Goal: Book appointment/travel/reservation

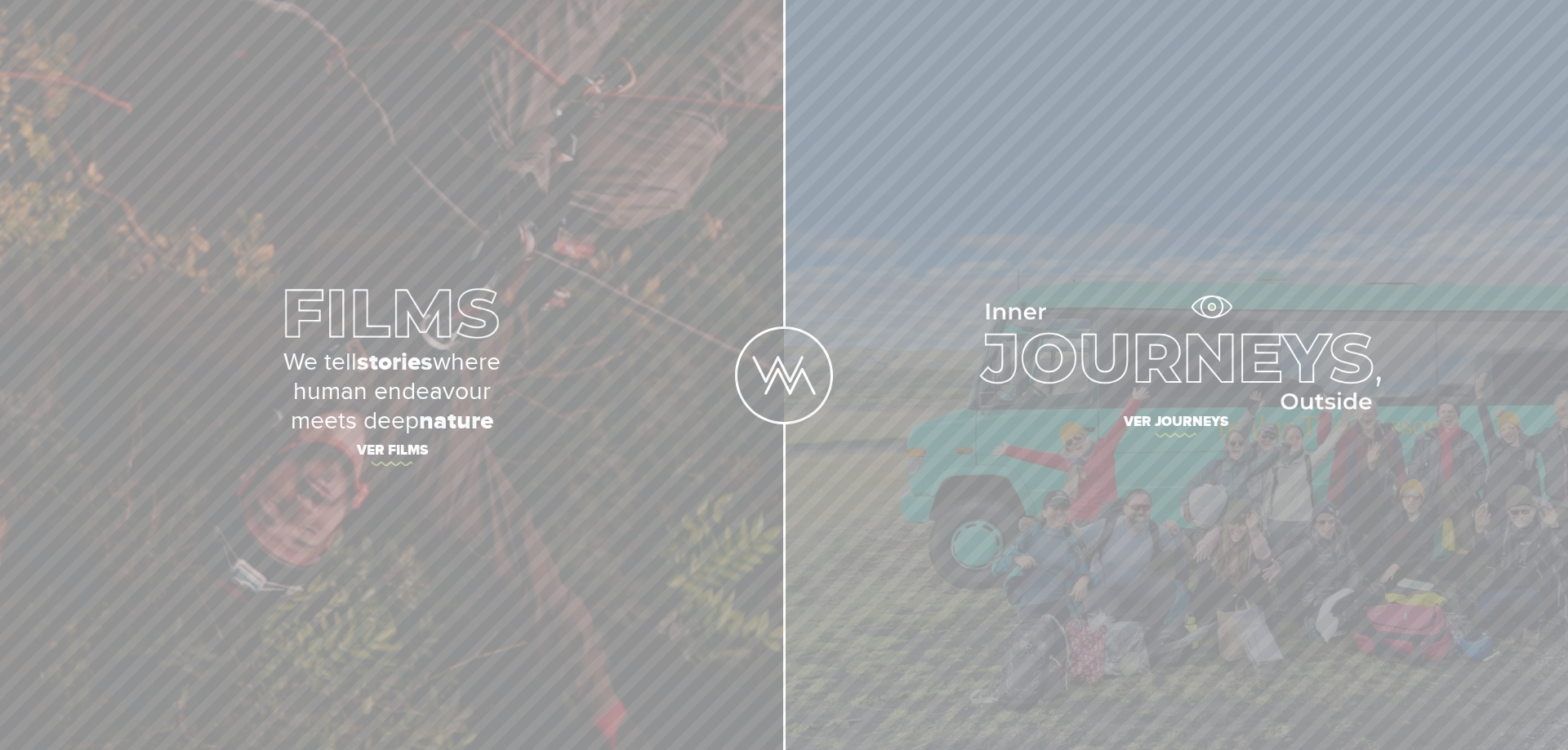
click at [1212, 306] on img at bounding box center [1175, 356] width 409 height 106
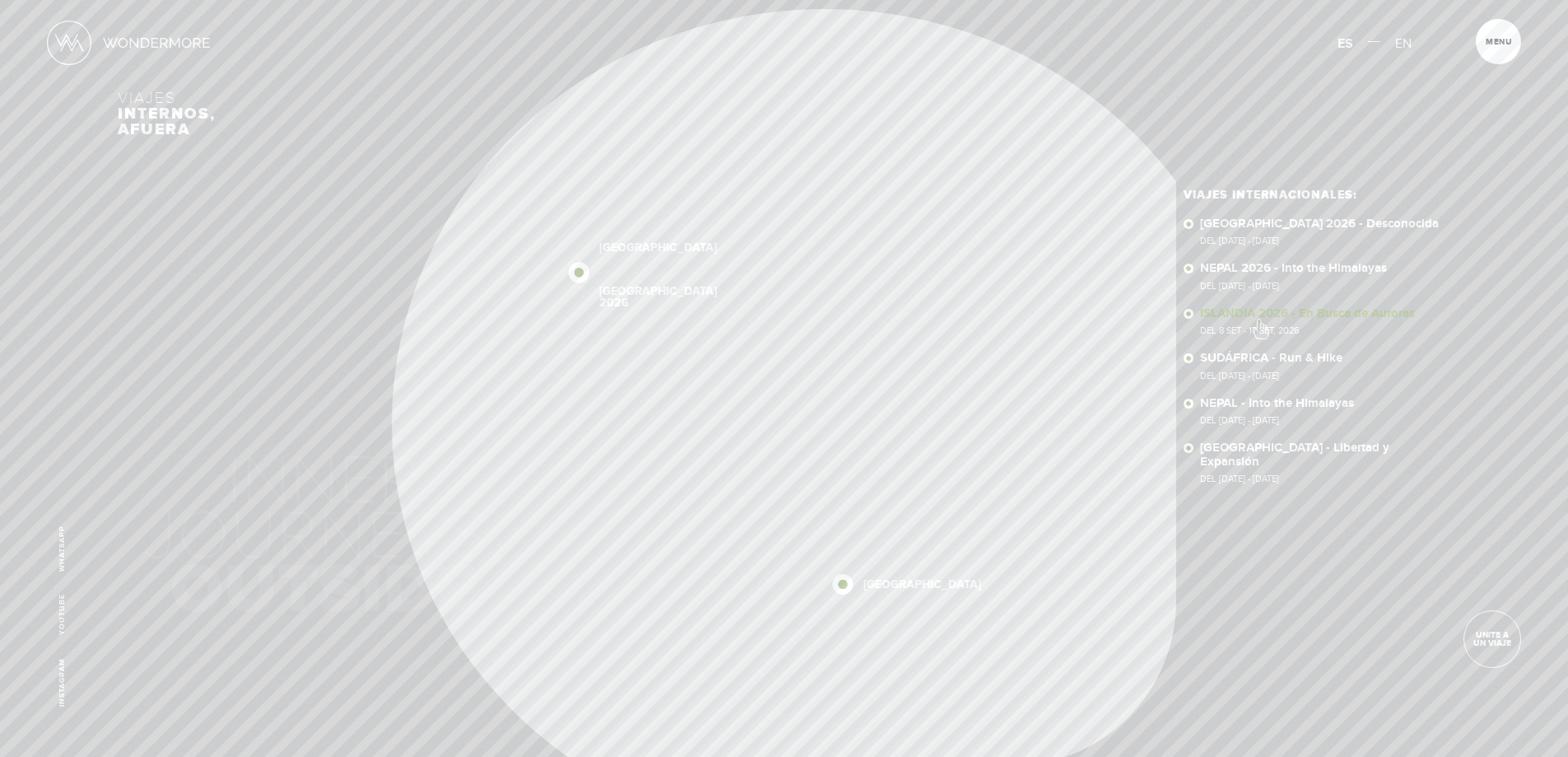
click at [1260, 321] on link "ISLANDIA 2026 - En Busca de Auroras Del 8 SET - 17 SET, 2026" at bounding box center [1324, 322] width 251 height 29
click at [1289, 229] on link "SUDÁFRICA 2026 - Desconocida Del 16 - 29 OCT 2026" at bounding box center [1324, 232] width 251 height 29
click at [1494, 648] on link "Unite a un viaje" at bounding box center [1492, 639] width 58 height 58
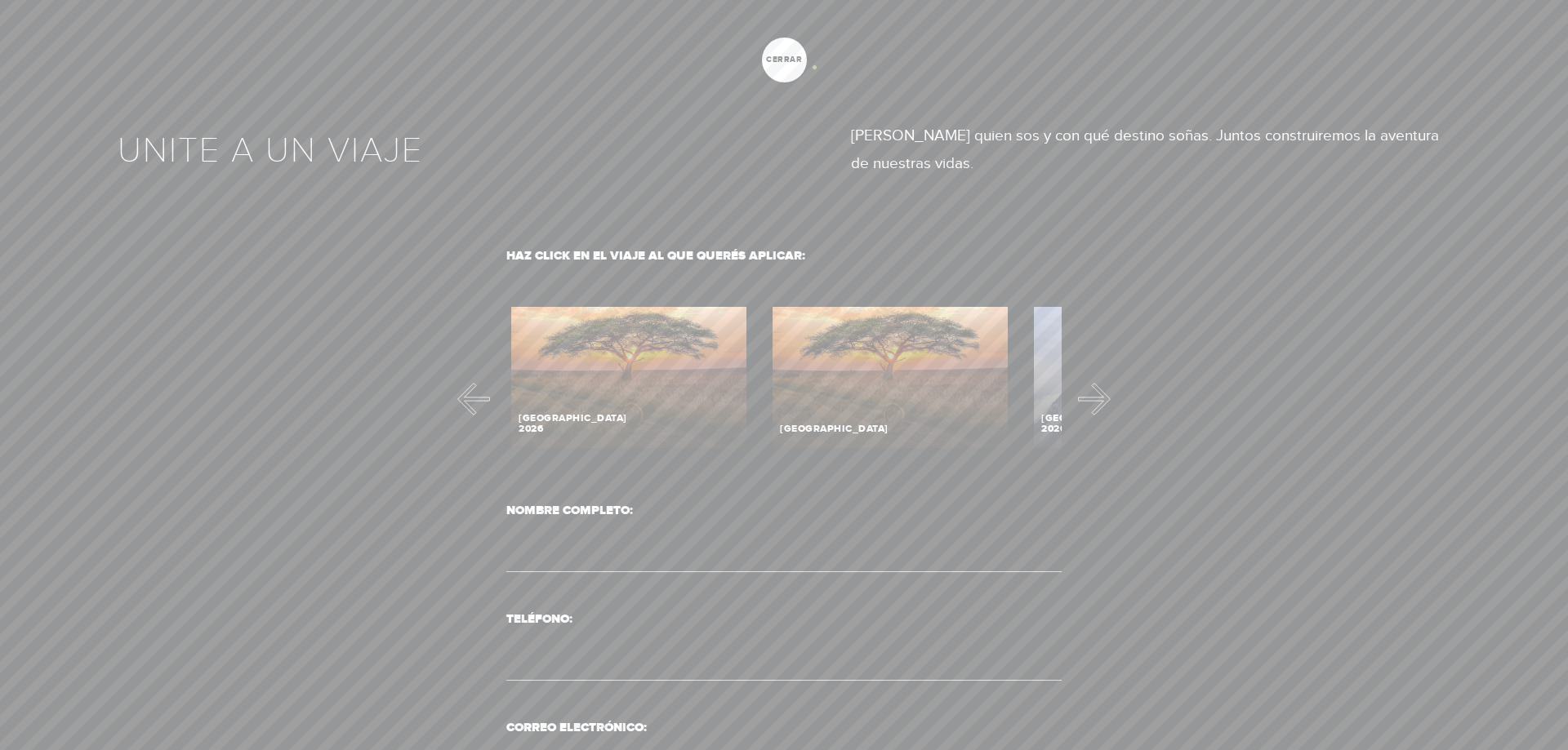
click at [814, 67] on div at bounding box center [784, 375] width 1568 height 750
click at [790, 65] on link "cerrar" at bounding box center [783, 59] width 45 height 45
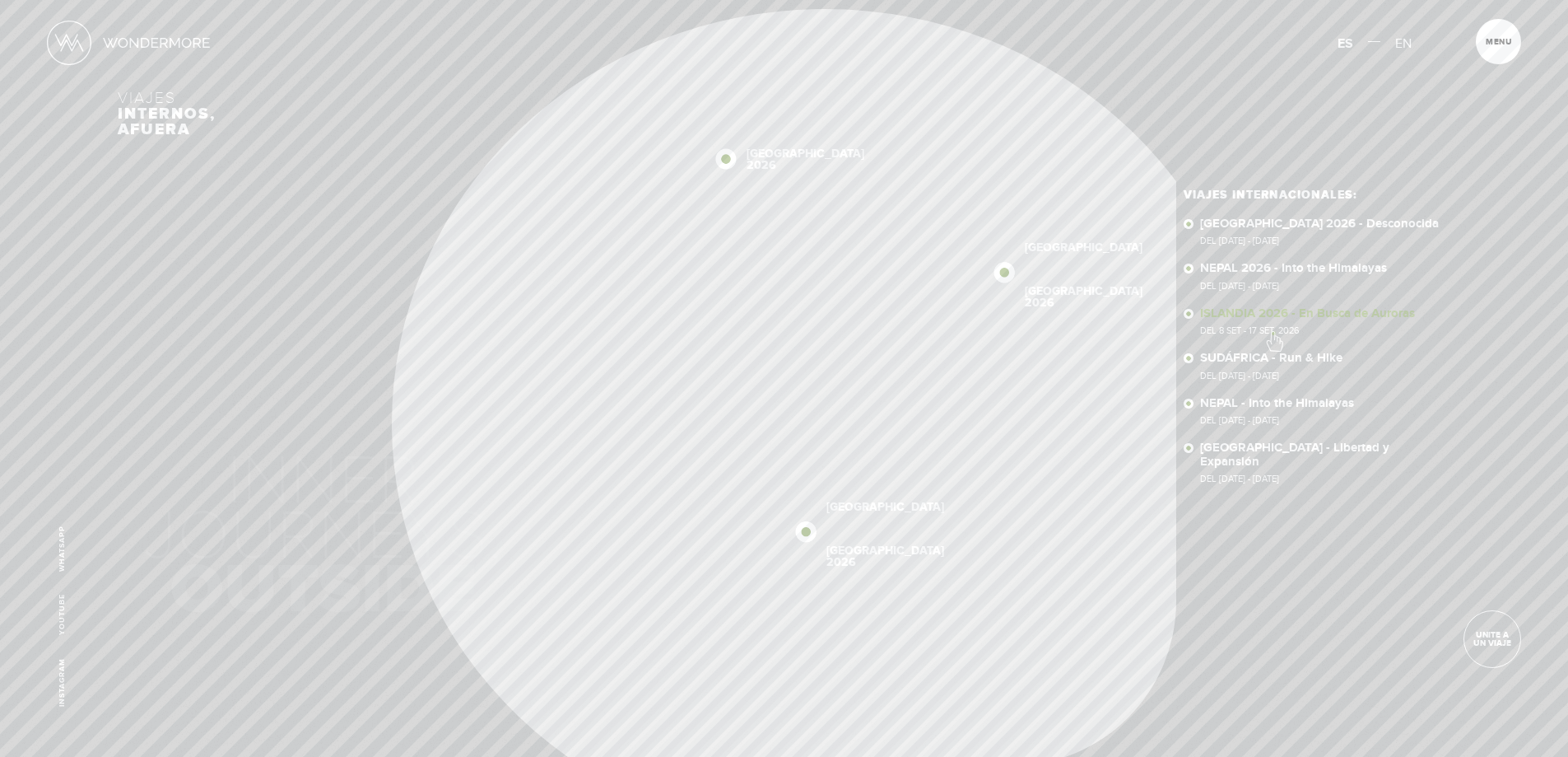
click at [1274, 333] on span "Del 8 SET - 17 SET, 2026" at bounding box center [1324, 331] width 251 height 9
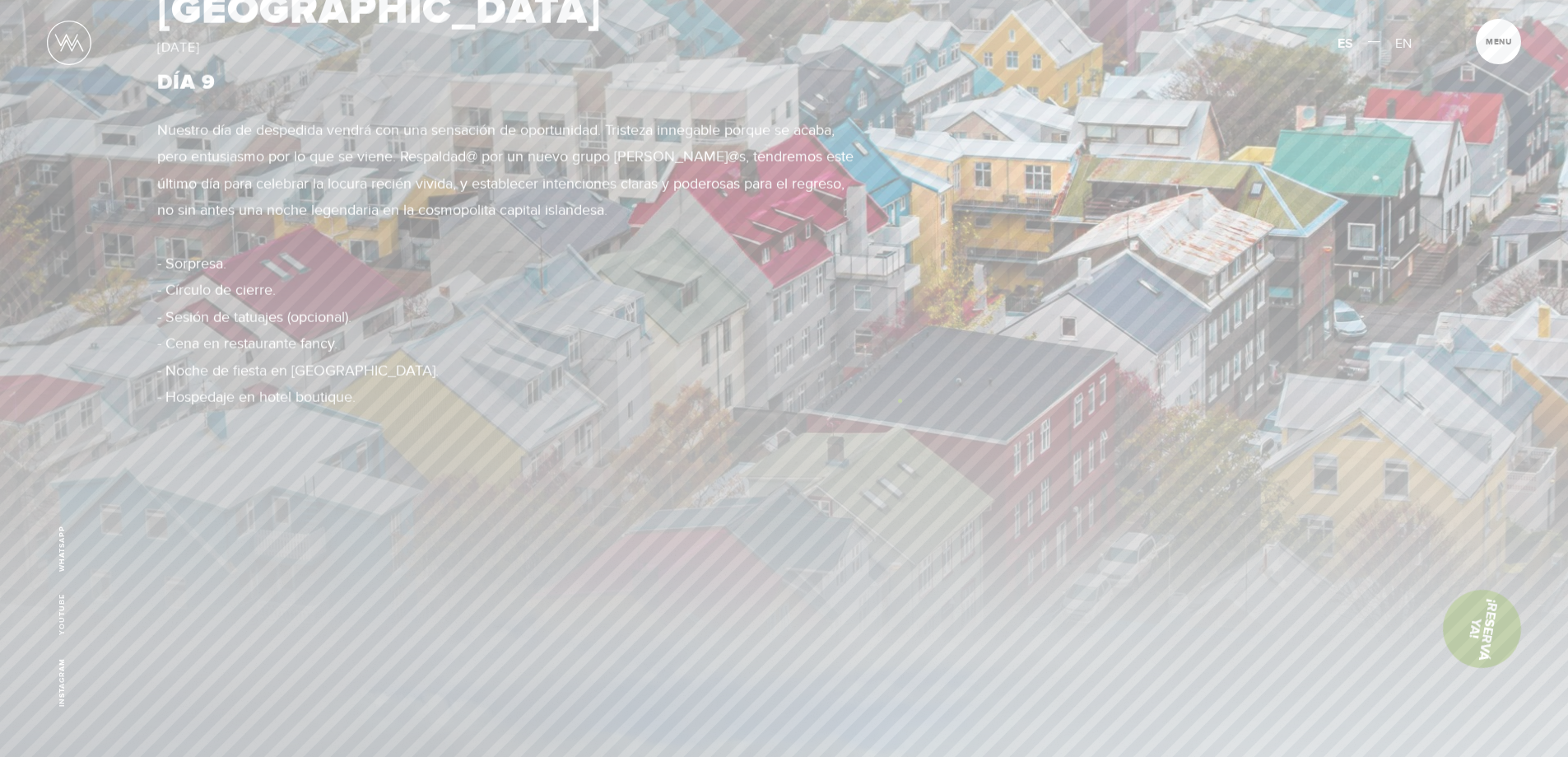
scroll to position [8319, 0]
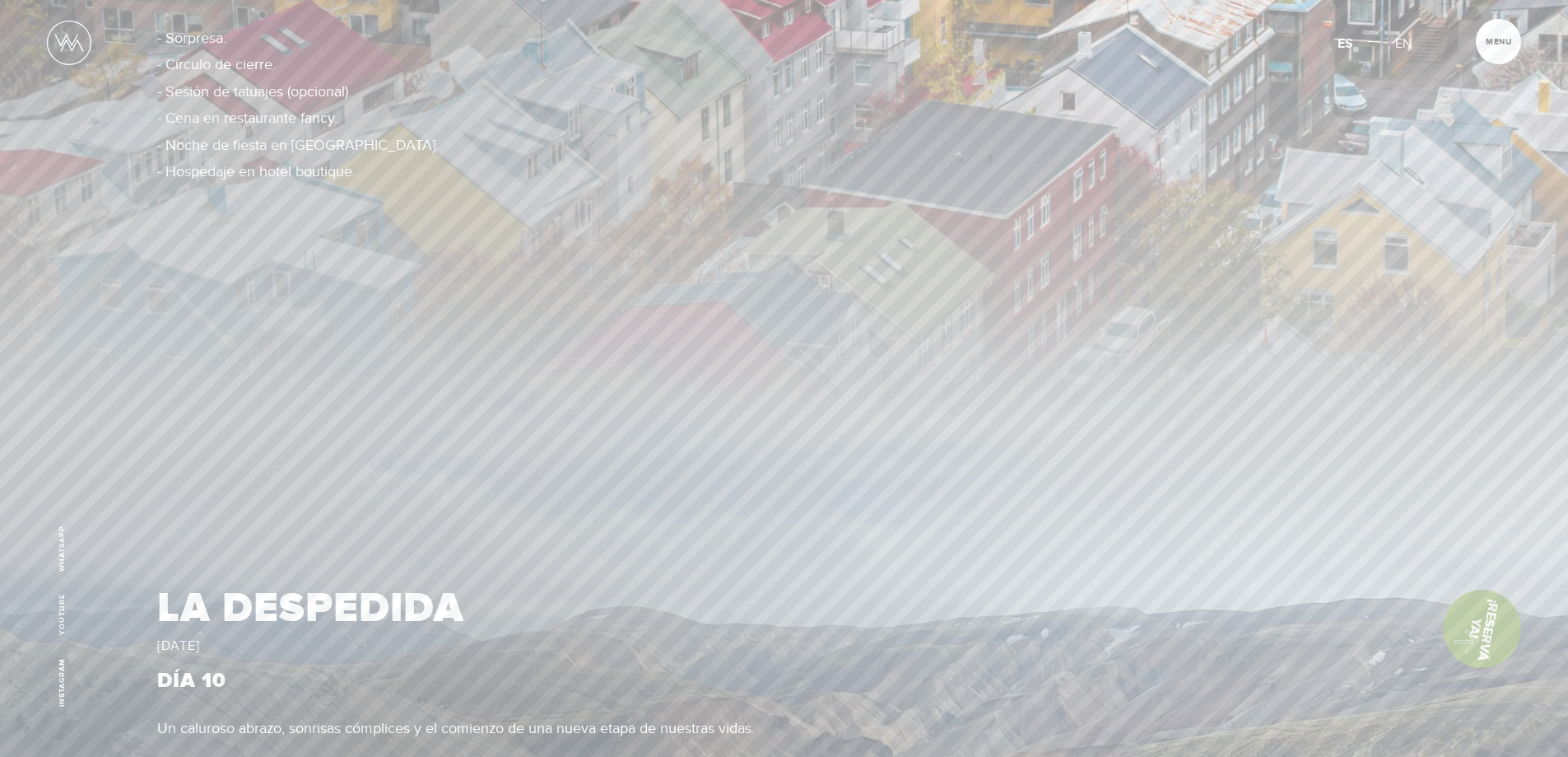
click at [1458, 637] on link "¡Reservá Ya!" at bounding box center [1482, 629] width 92 height 92
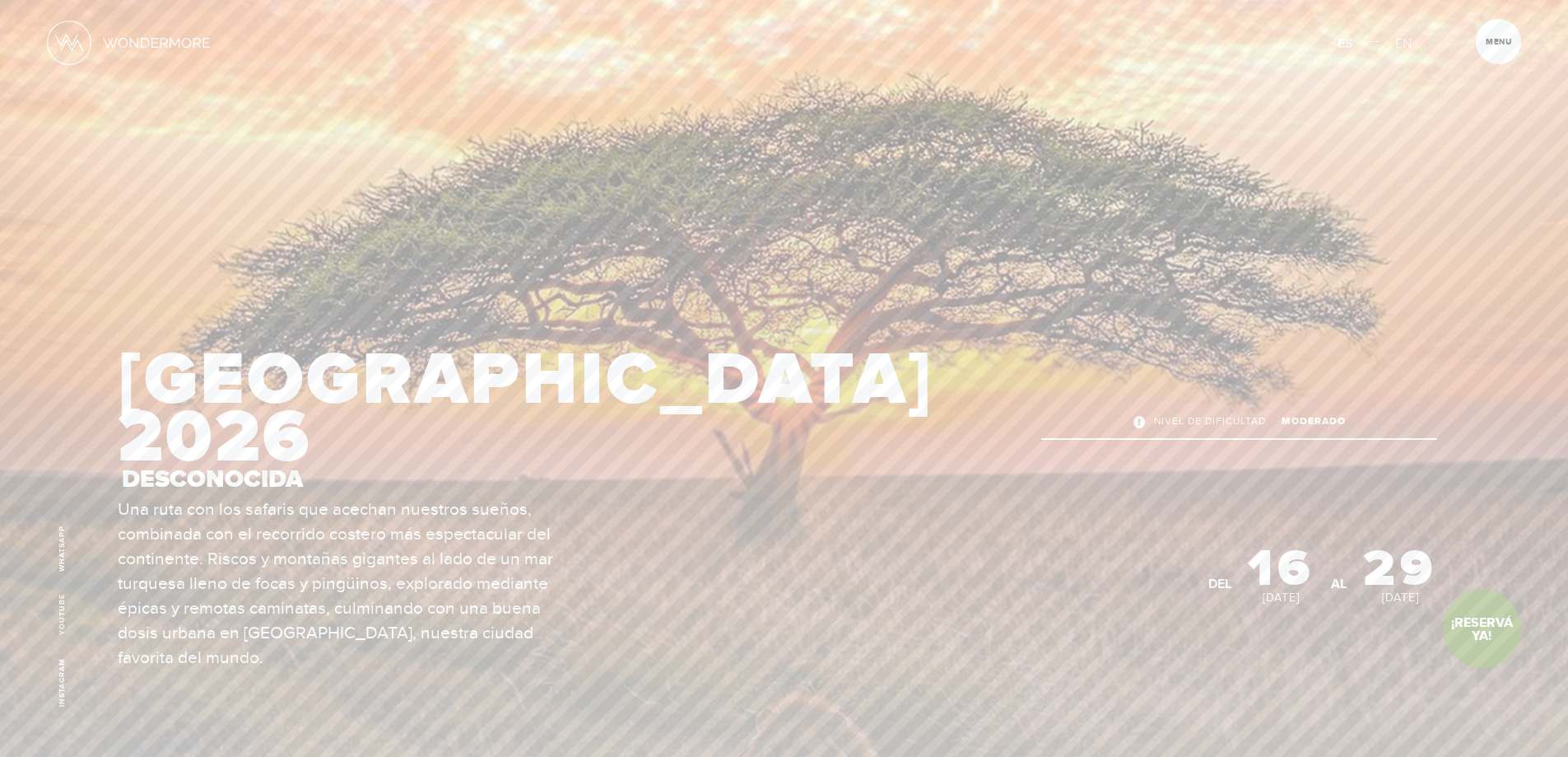
click at [1494, 666] on section "I’M INTERESTED! Complete a short form so we can reach out and see if this is th…" at bounding box center [784, 492] width 1568 height 985
click at [1482, 634] on link "¡Reservá Ya!" at bounding box center [1482, 629] width 78 height 78
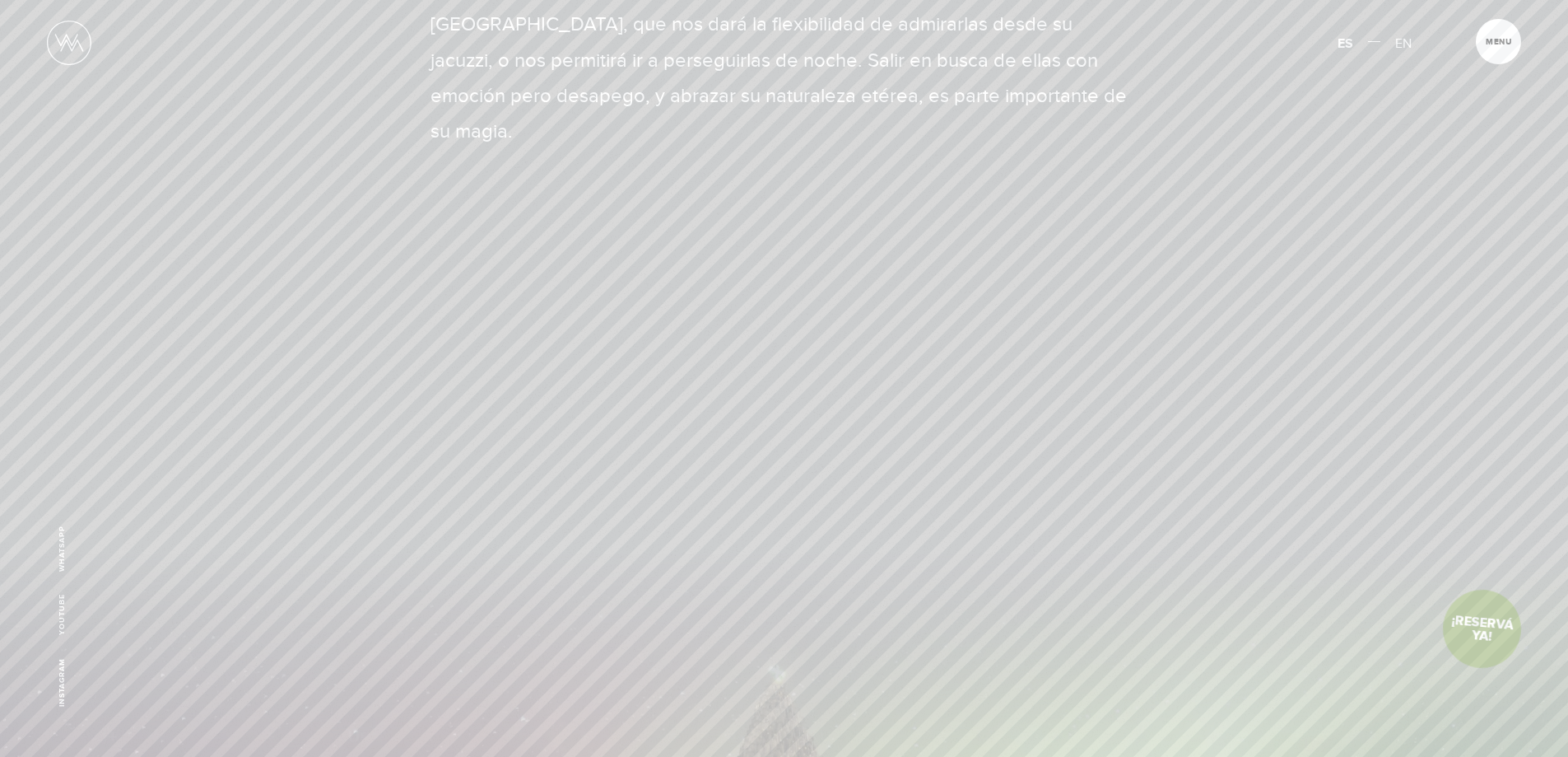
scroll to position [175, 0]
